Goal: Information Seeking & Learning: Learn about a topic

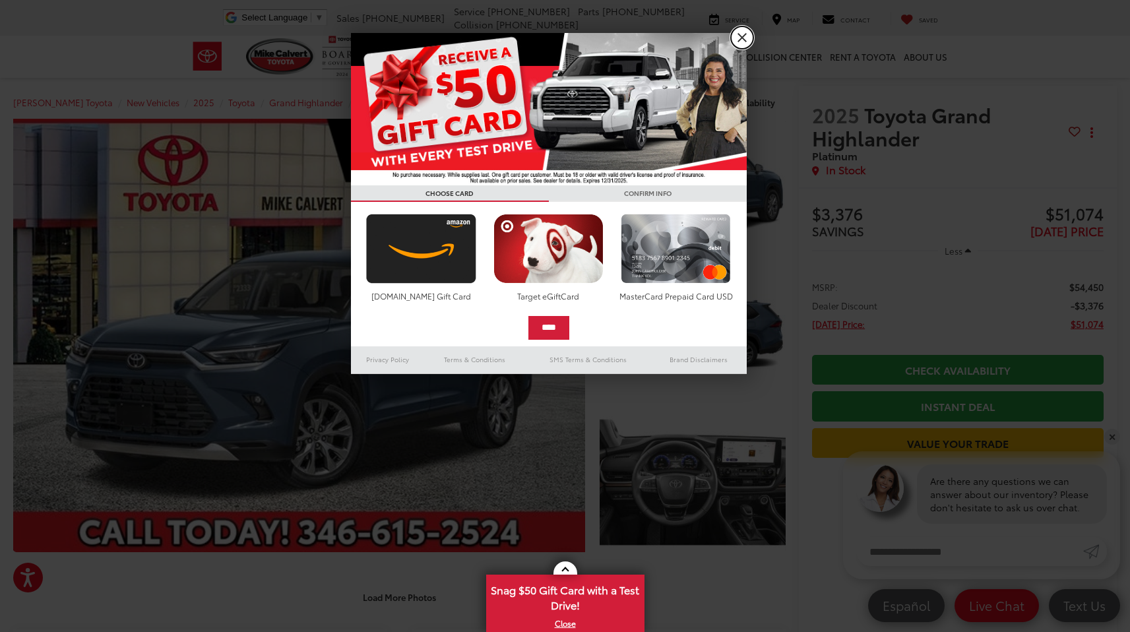
click at [740, 41] on link "X" at bounding box center [742, 37] width 22 height 22
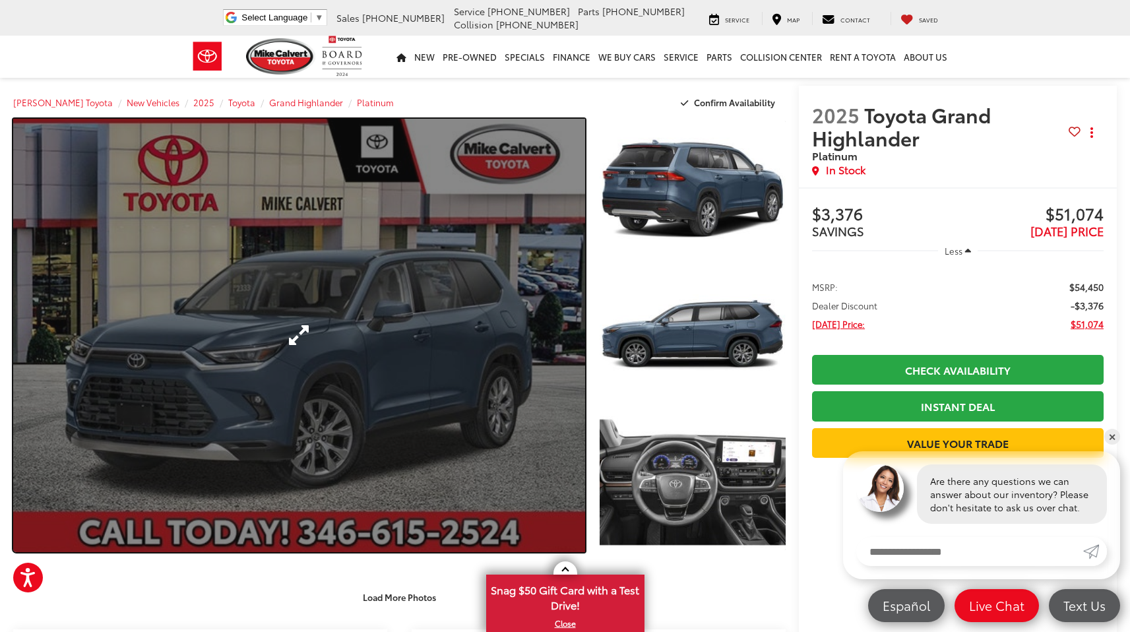
click at [454, 422] on link "Expand Photo 0" at bounding box center [299, 336] width 572 height 434
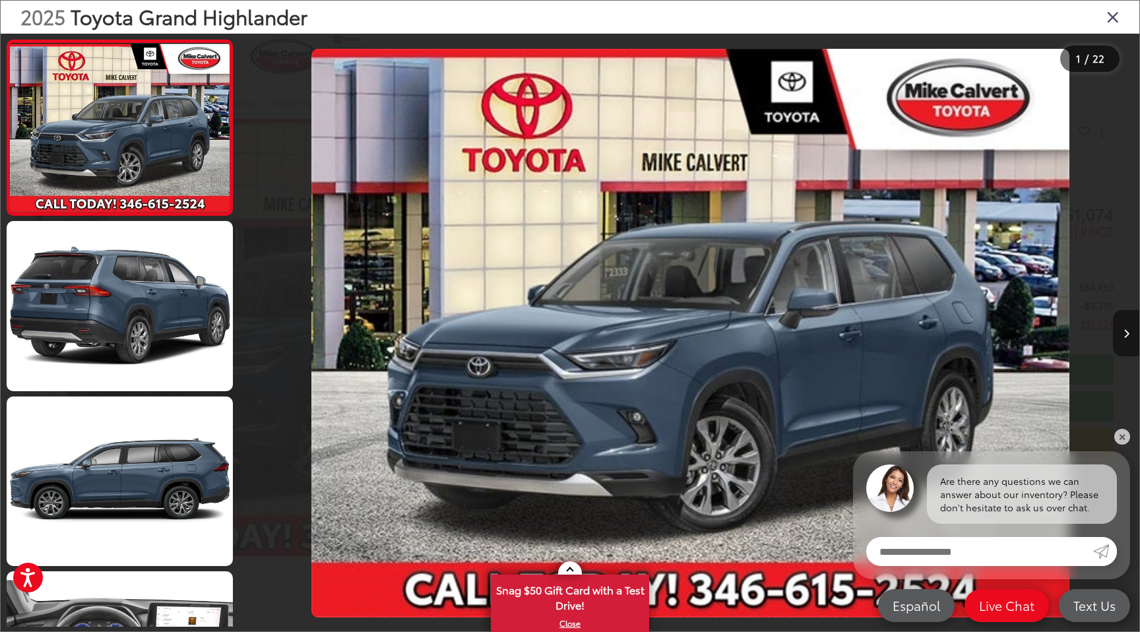
click at [1130, 330] on button "Next image" at bounding box center [1126, 333] width 26 height 46
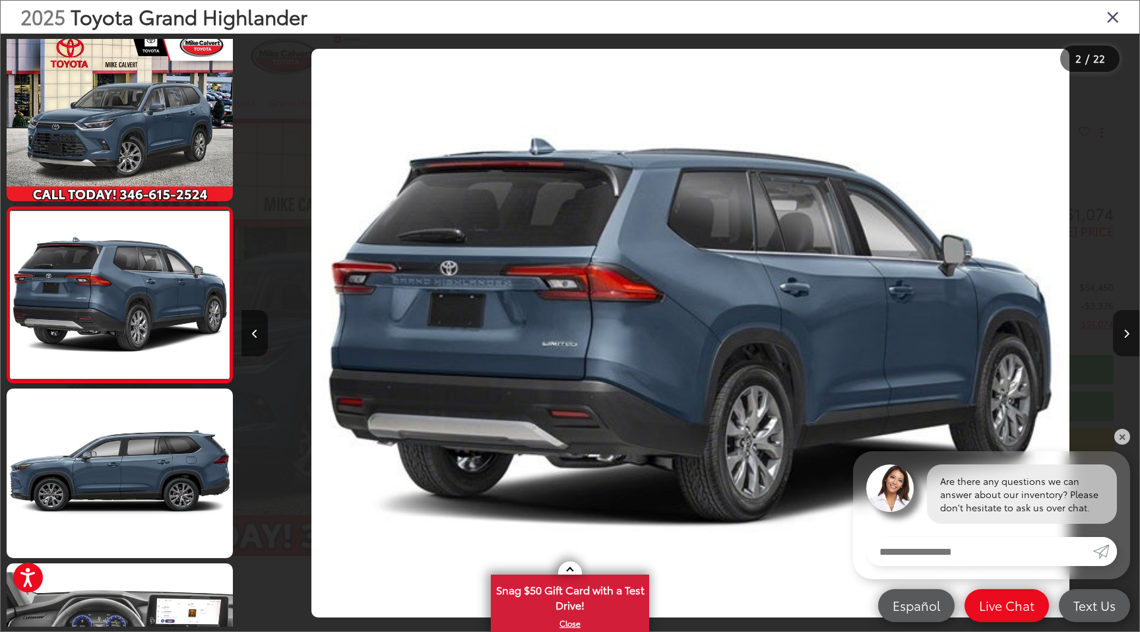
click at [1130, 330] on button "Next image" at bounding box center [1126, 333] width 26 height 46
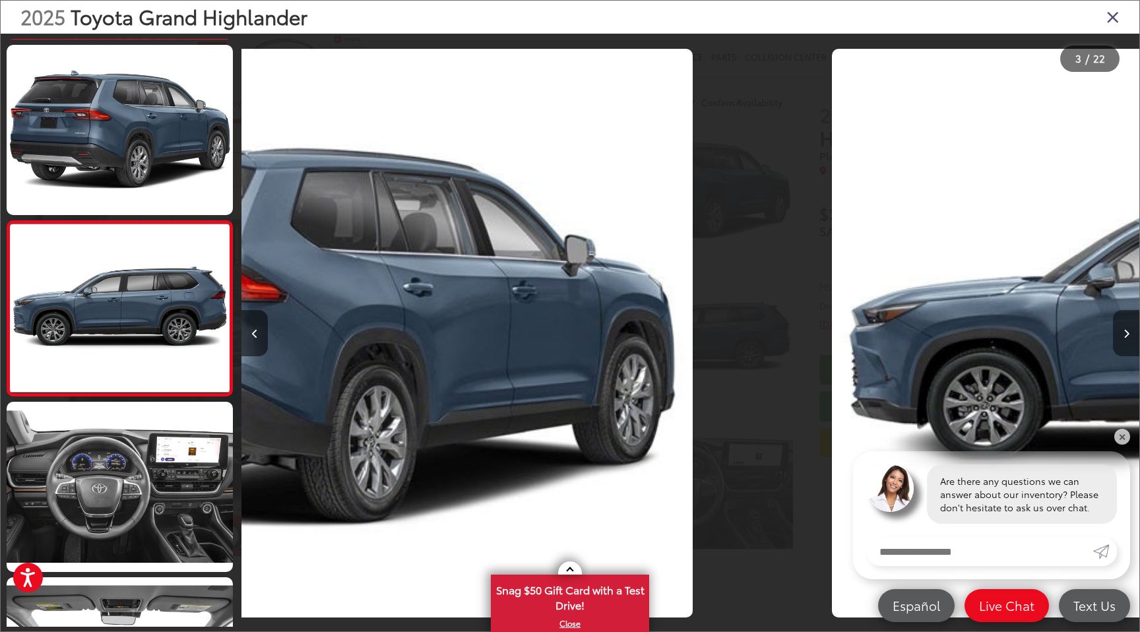
scroll to position [183, 0]
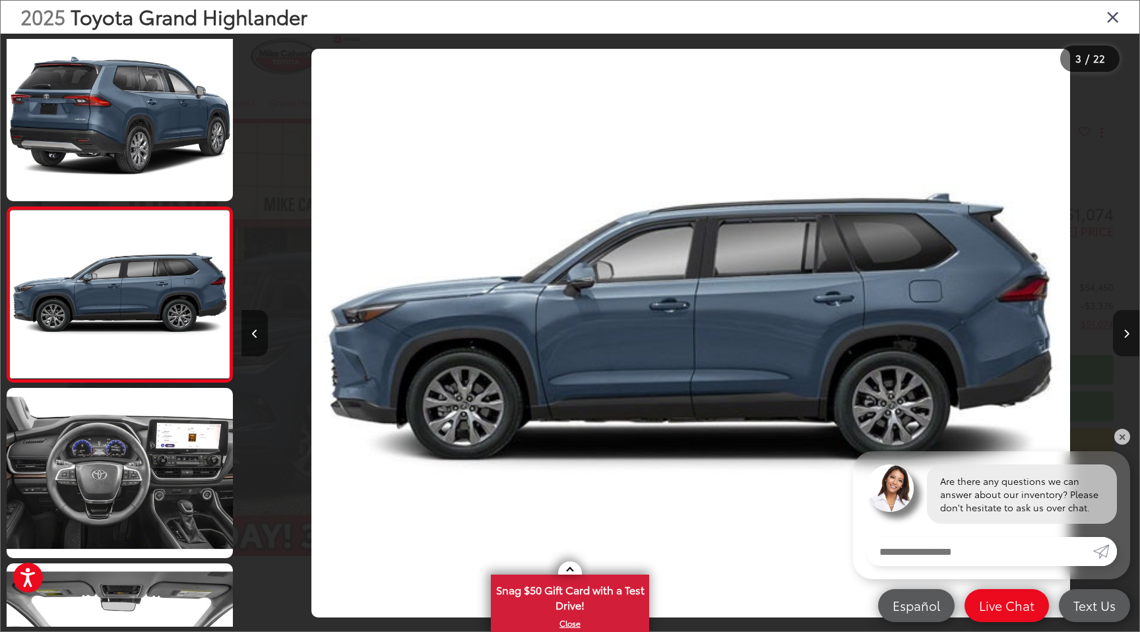
click at [1130, 331] on button "Next image" at bounding box center [1126, 333] width 26 height 46
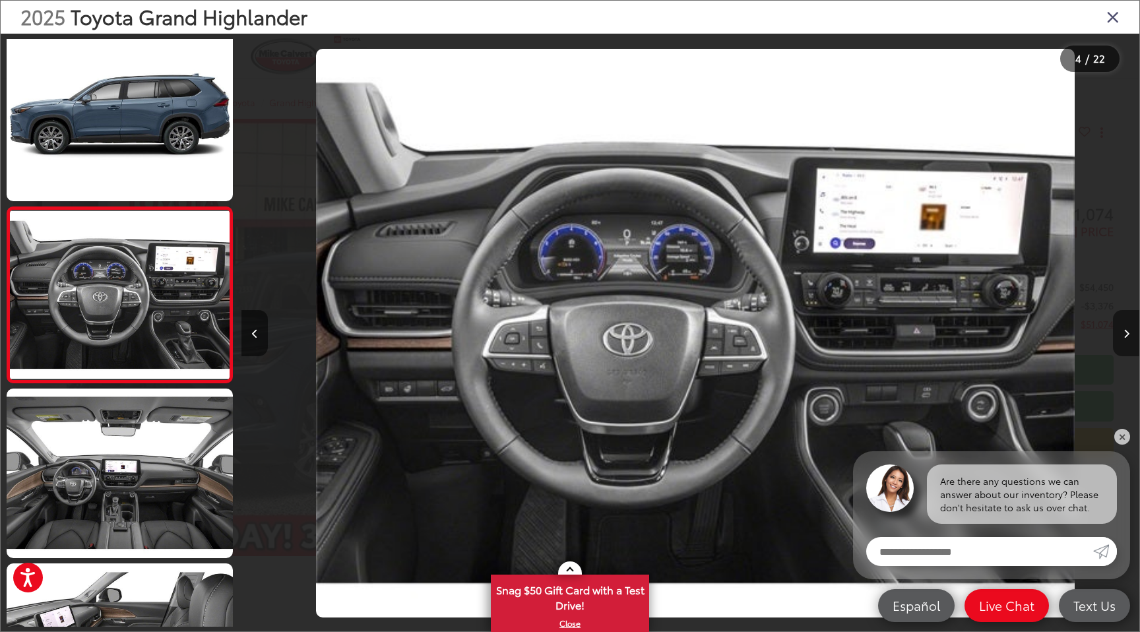
scroll to position [0, 2693]
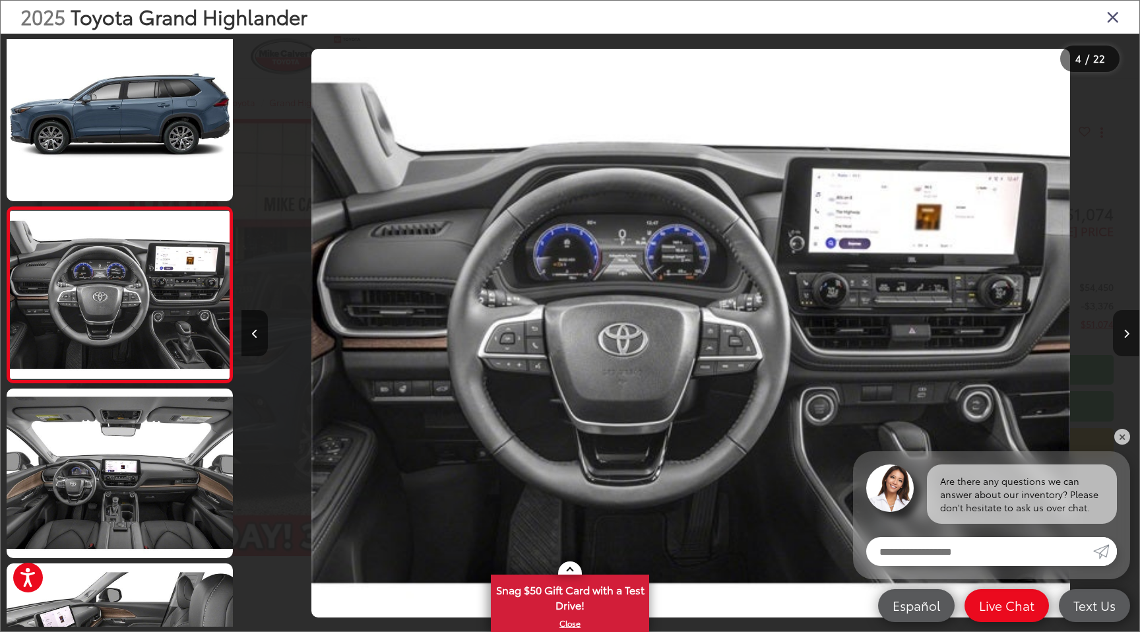
click at [1130, 331] on button "Next image" at bounding box center [1126, 333] width 26 height 46
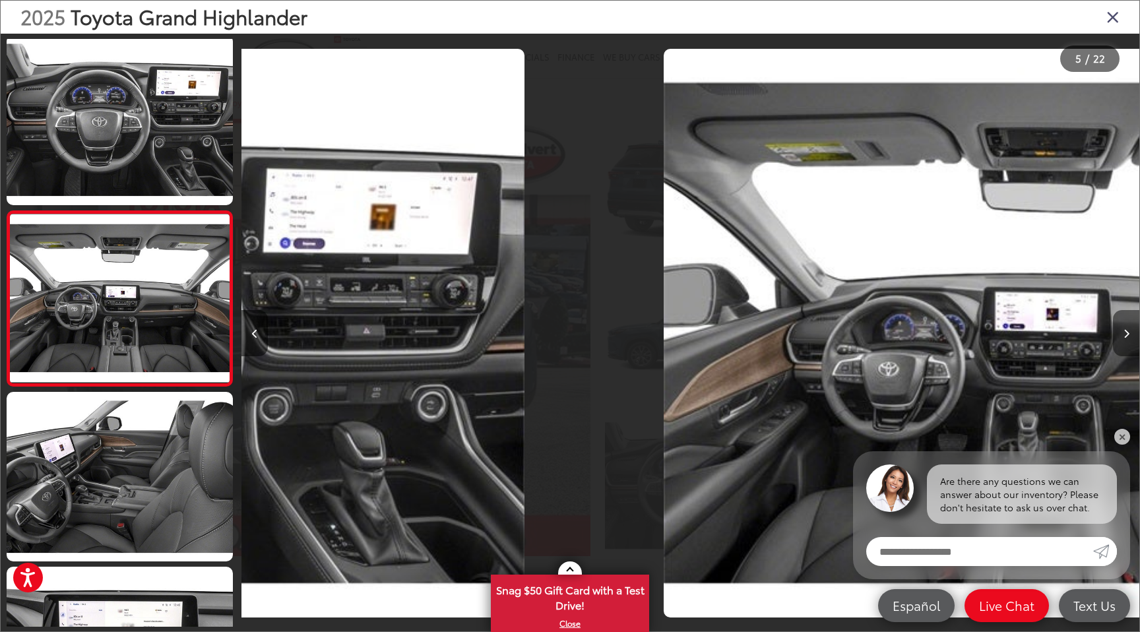
scroll to position [534, 0]
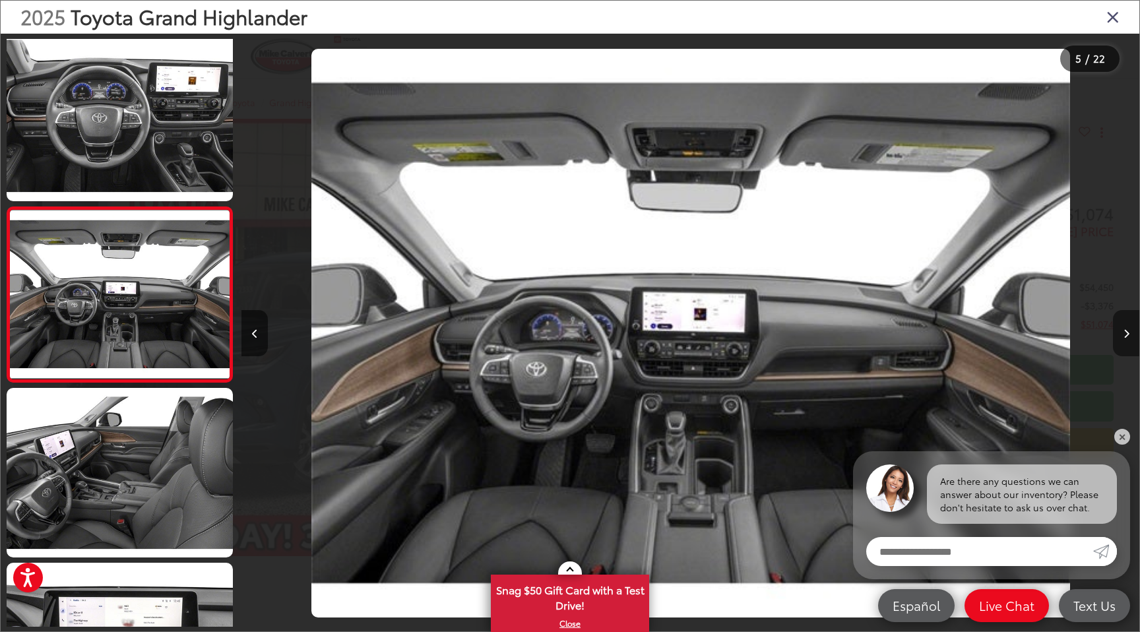
click at [1130, 331] on button "Next image" at bounding box center [1126, 333] width 26 height 46
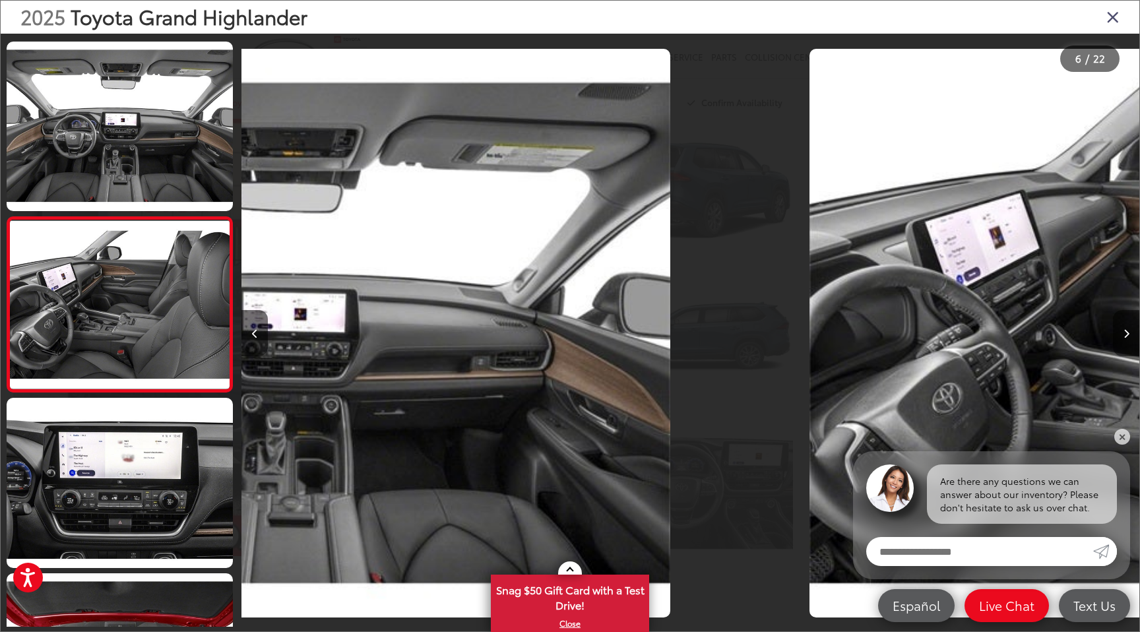
scroll to position [709, 0]
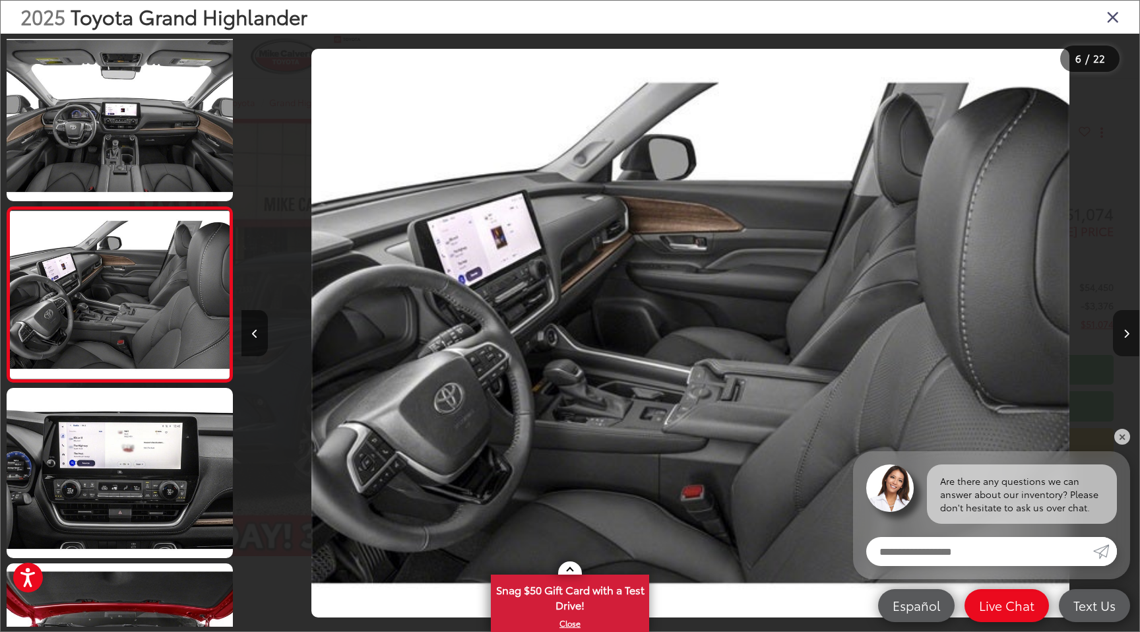
click at [1130, 331] on button "Next image" at bounding box center [1126, 333] width 26 height 46
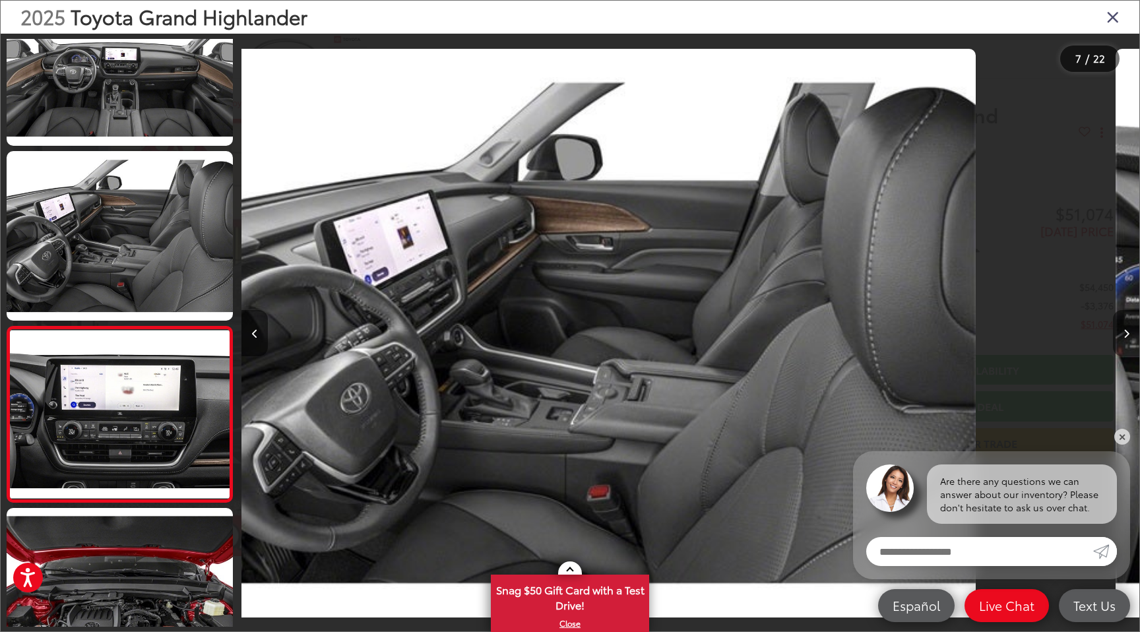
scroll to position [0, 0]
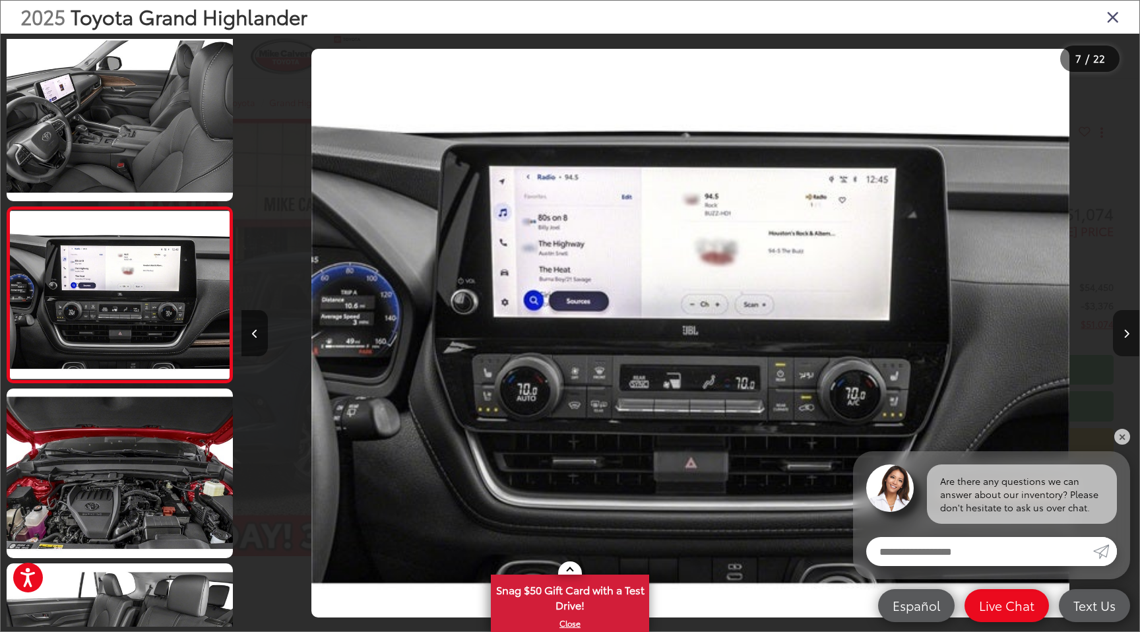
click at [1130, 331] on button "Next image" at bounding box center [1126, 333] width 26 height 46
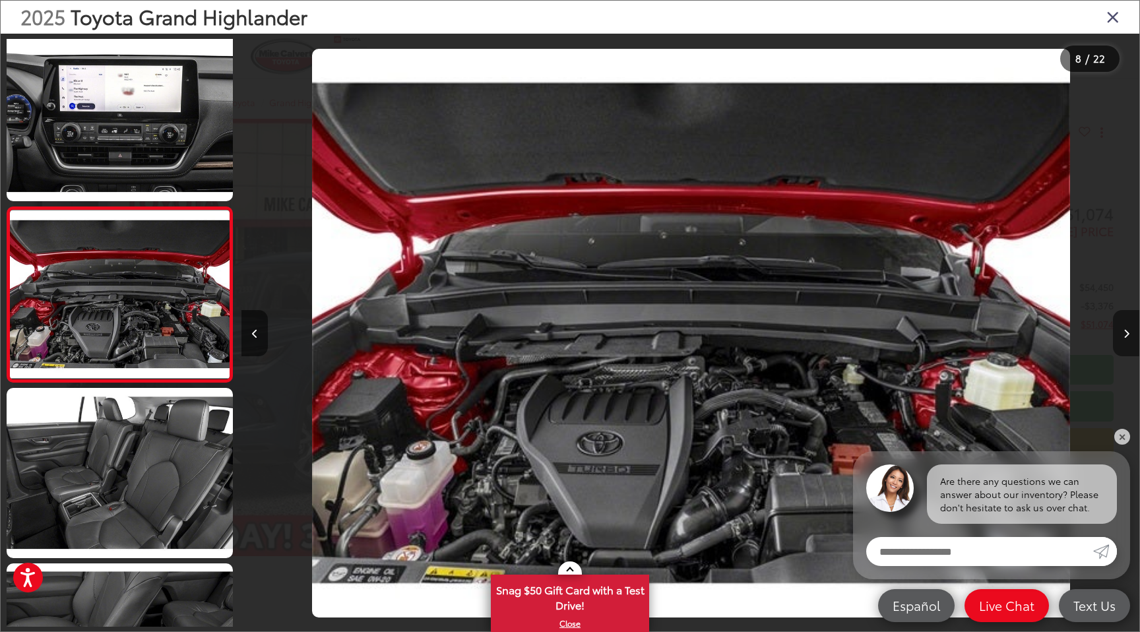
click at [1130, 331] on button "Next image" at bounding box center [1126, 333] width 26 height 46
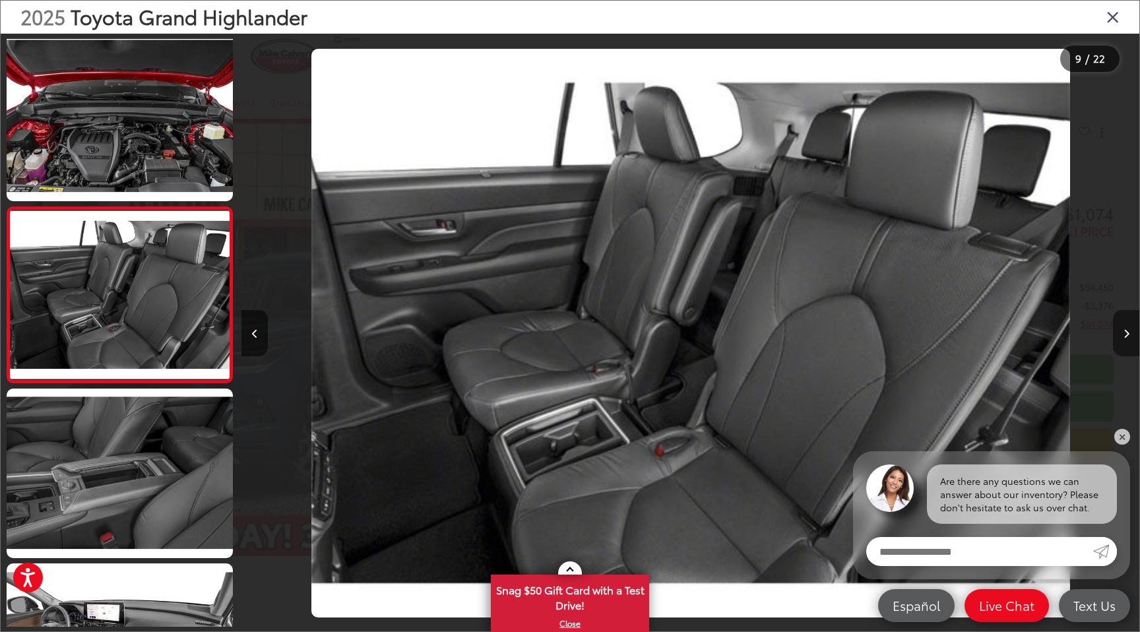
click at [1130, 331] on button "Next image" at bounding box center [1126, 333] width 26 height 46
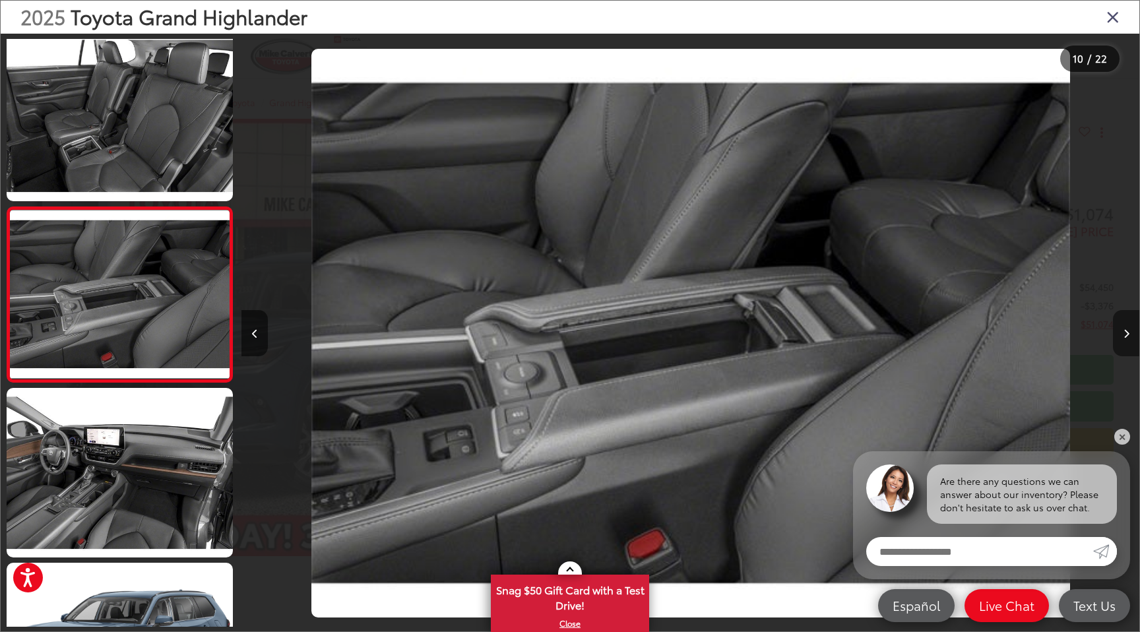
click at [1130, 331] on button "Next image" at bounding box center [1126, 333] width 26 height 46
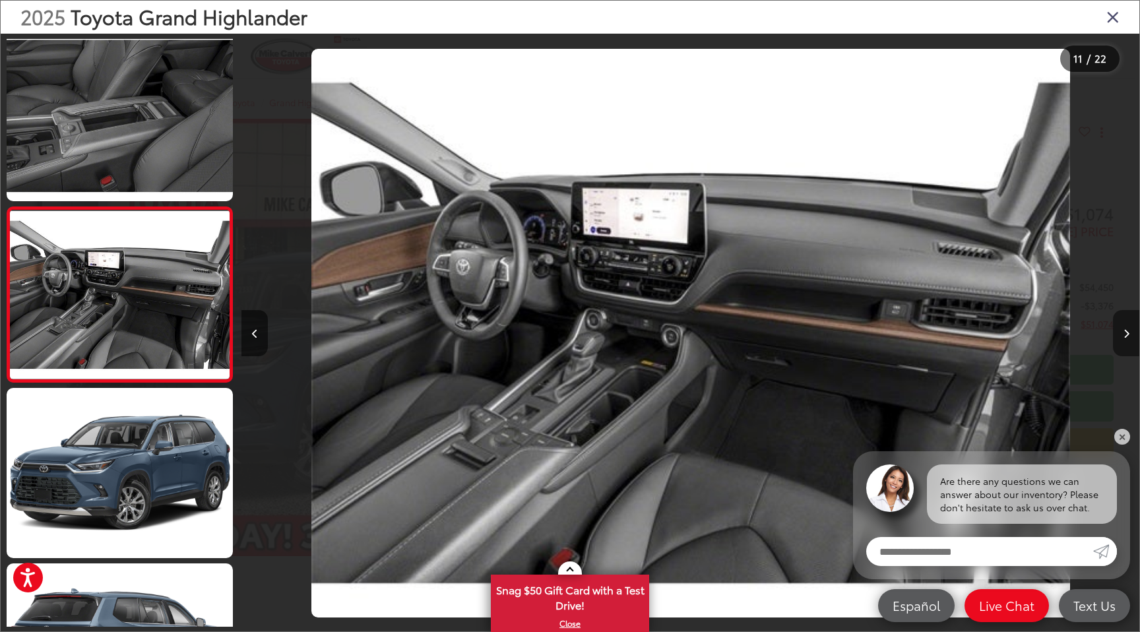
click at [1130, 331] on button "Next image" at bounding box center [1126, 333] width 26 height 46
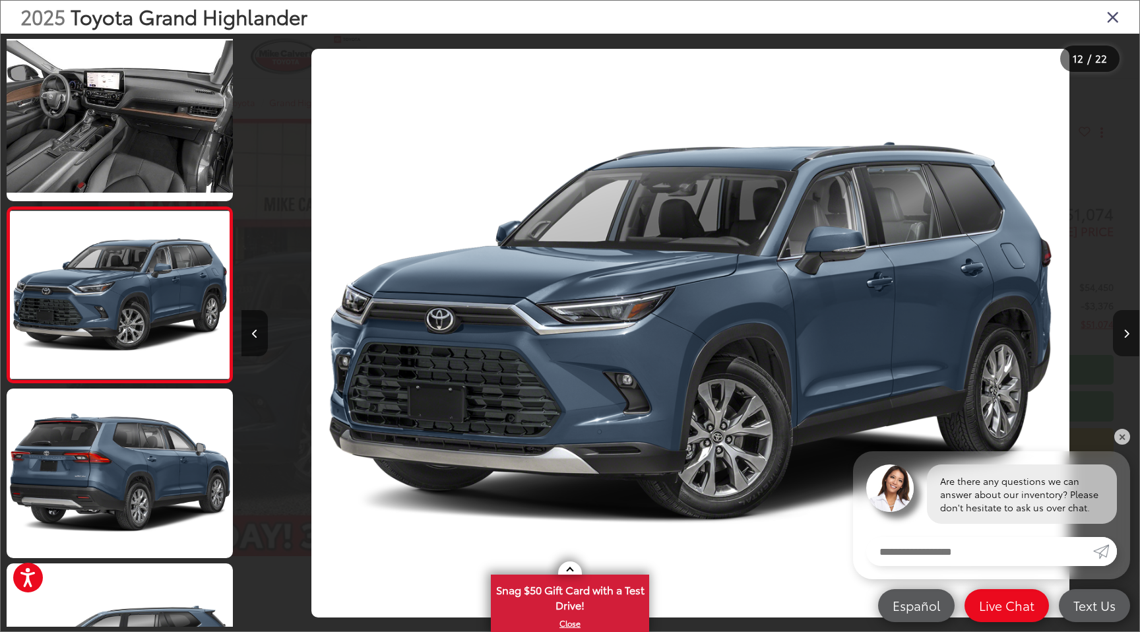
click at [1130, 331] on button "Next image" at bounding box center [1126, 333] width 26 height 46
